Goal: Information Seeking & Learning: Check status

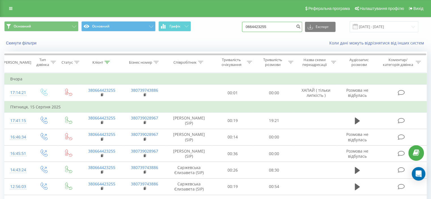
click at [266, 27] on input "0664423255" at bounding box center [272, 27] width 60 height 10
paste input "380630651859"
type input "380630651859"
click at [301, 27] on icon "submit" at bounding box center [298, 25] width 5 height 3
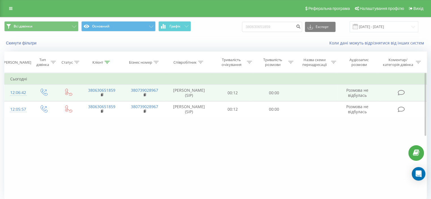
click at [213, 95] on td "00:12" at bounding box center [232, 93] width 41 height 16
